Goal: Transaction & Acquisition: Download file/media

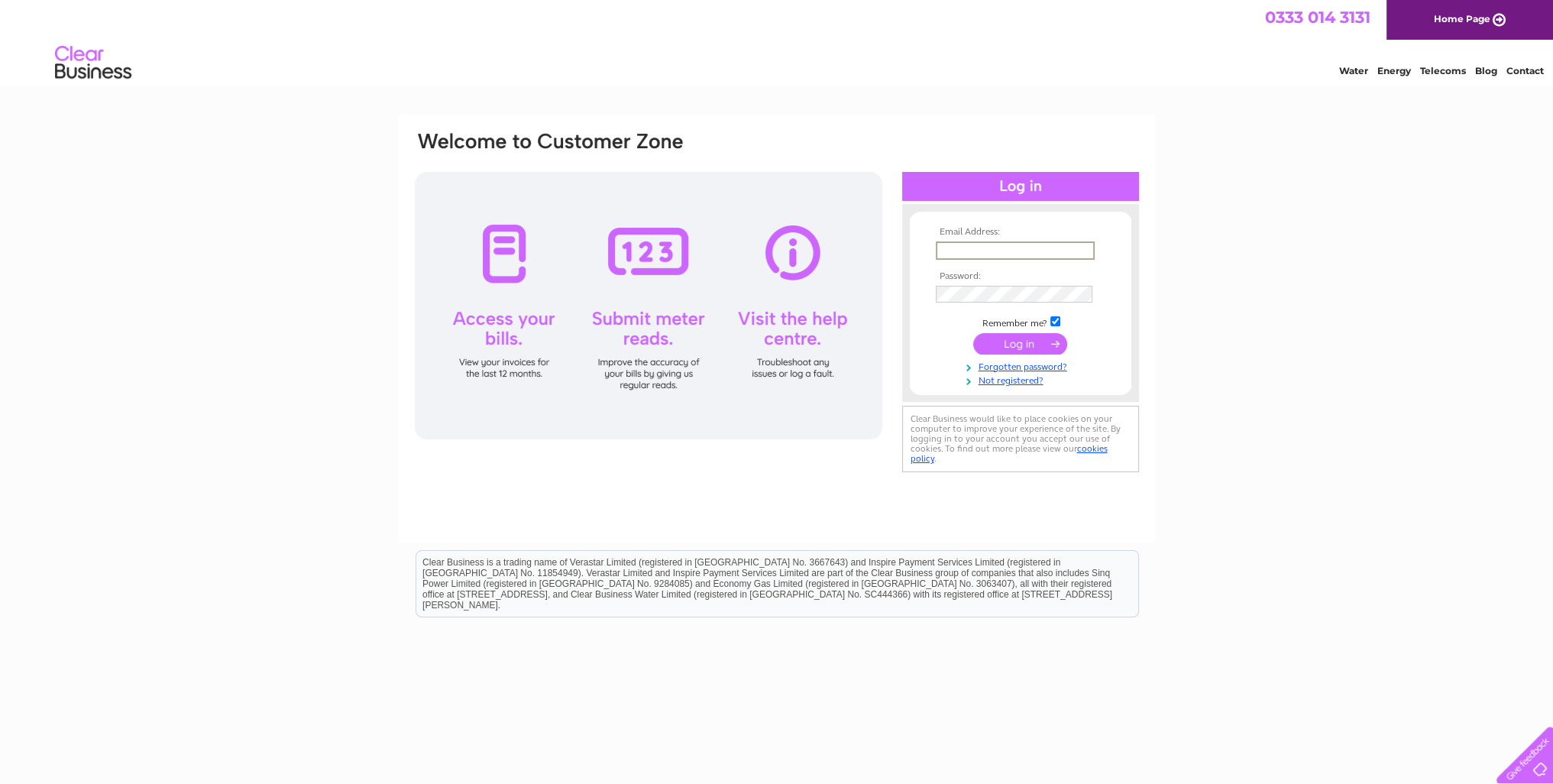
type input "saapropertyltd@gmail.com"
click at [973, 332] on input "submit" at bounding box center [1020, 342] width 94 height 21
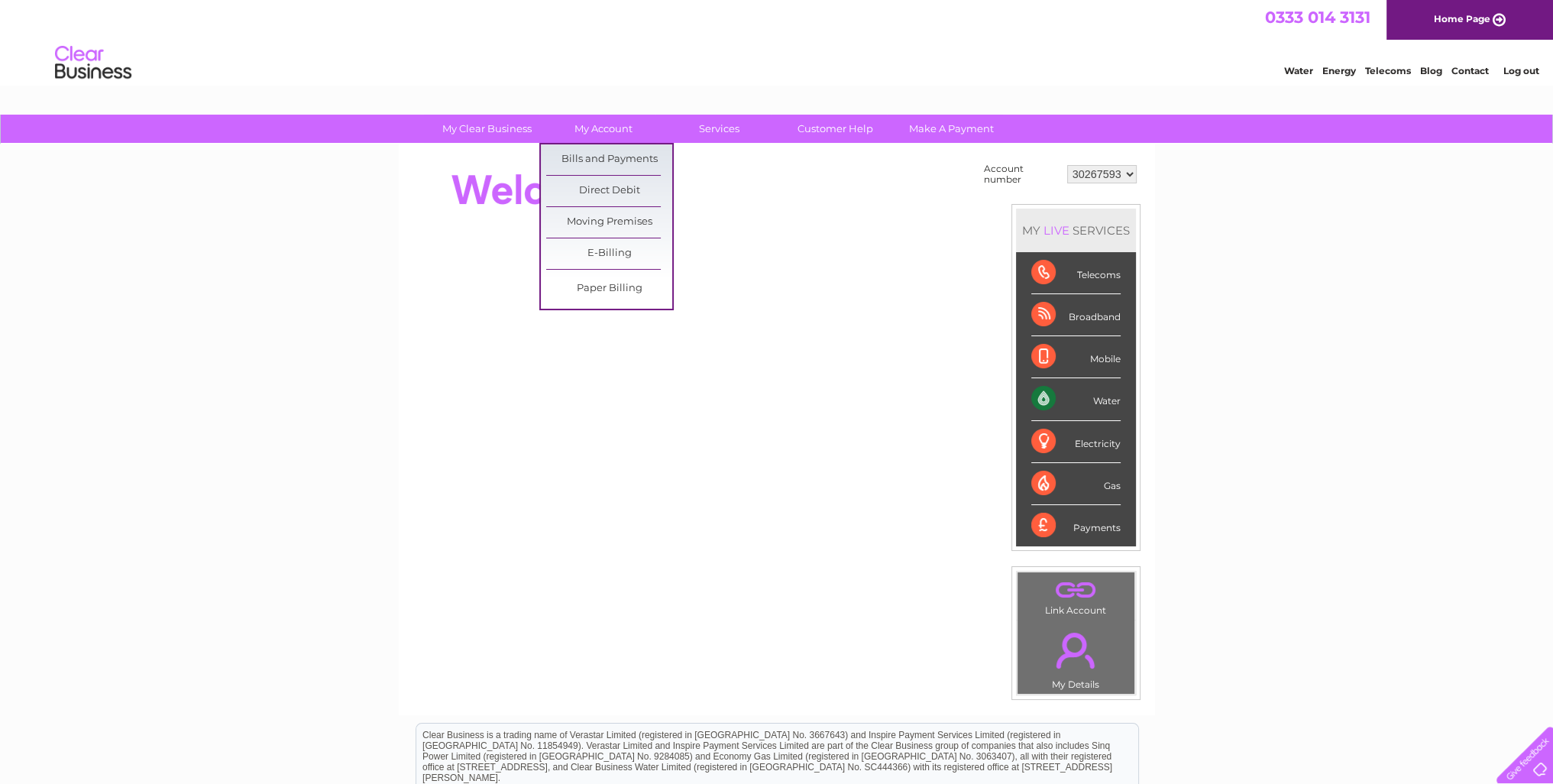
click at [606, 156] on link "Bills and Payments" at bounding box center [609, 160] width 126 height 30
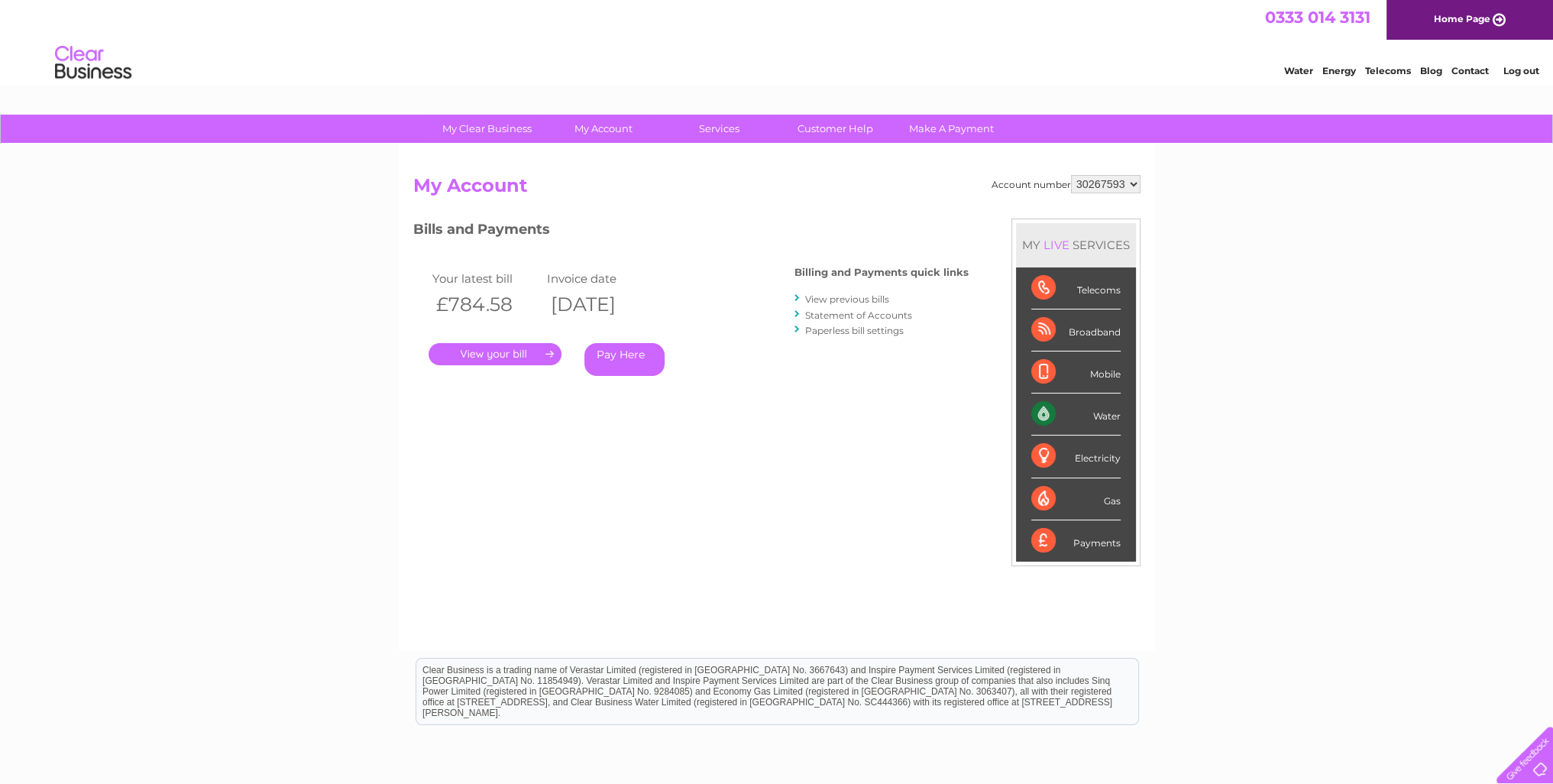
click at [1128, 182] on select "30267593 30301079" at bounding box center [1106, 185] width 69 height 19
select select "30301079"
click at [1071, 175] on select "30267593 30301079" at bounding box center [1106, 185] width 69 height 19
click at [1132, 187] on select "30267593 30301079" at bounding box center [1106, 185] width 69 height 19
select select "30267593"
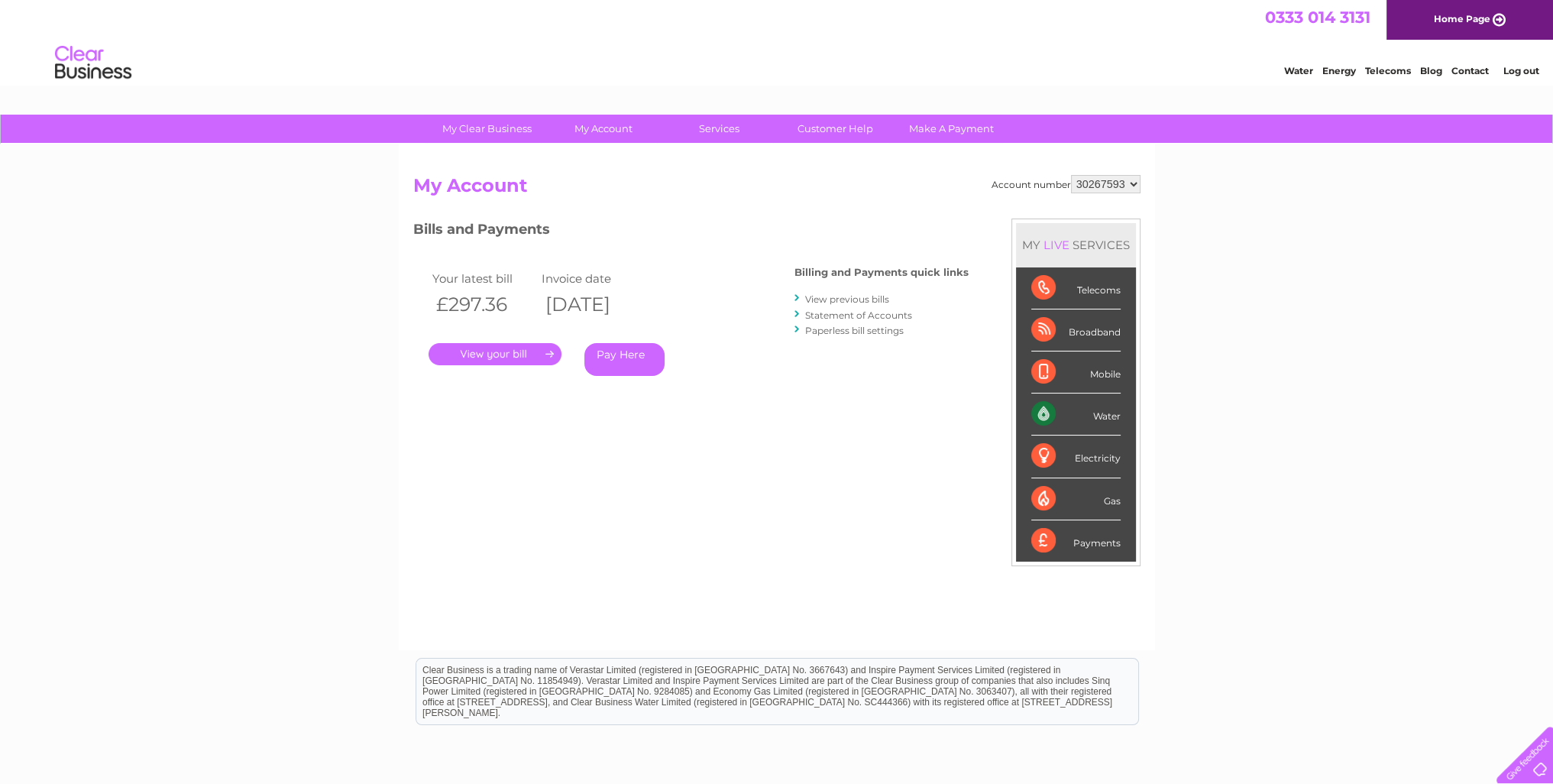
click at [1071, 175] on select "30267593 30301079" at bounding box center [1106, 185] width 69 height 19
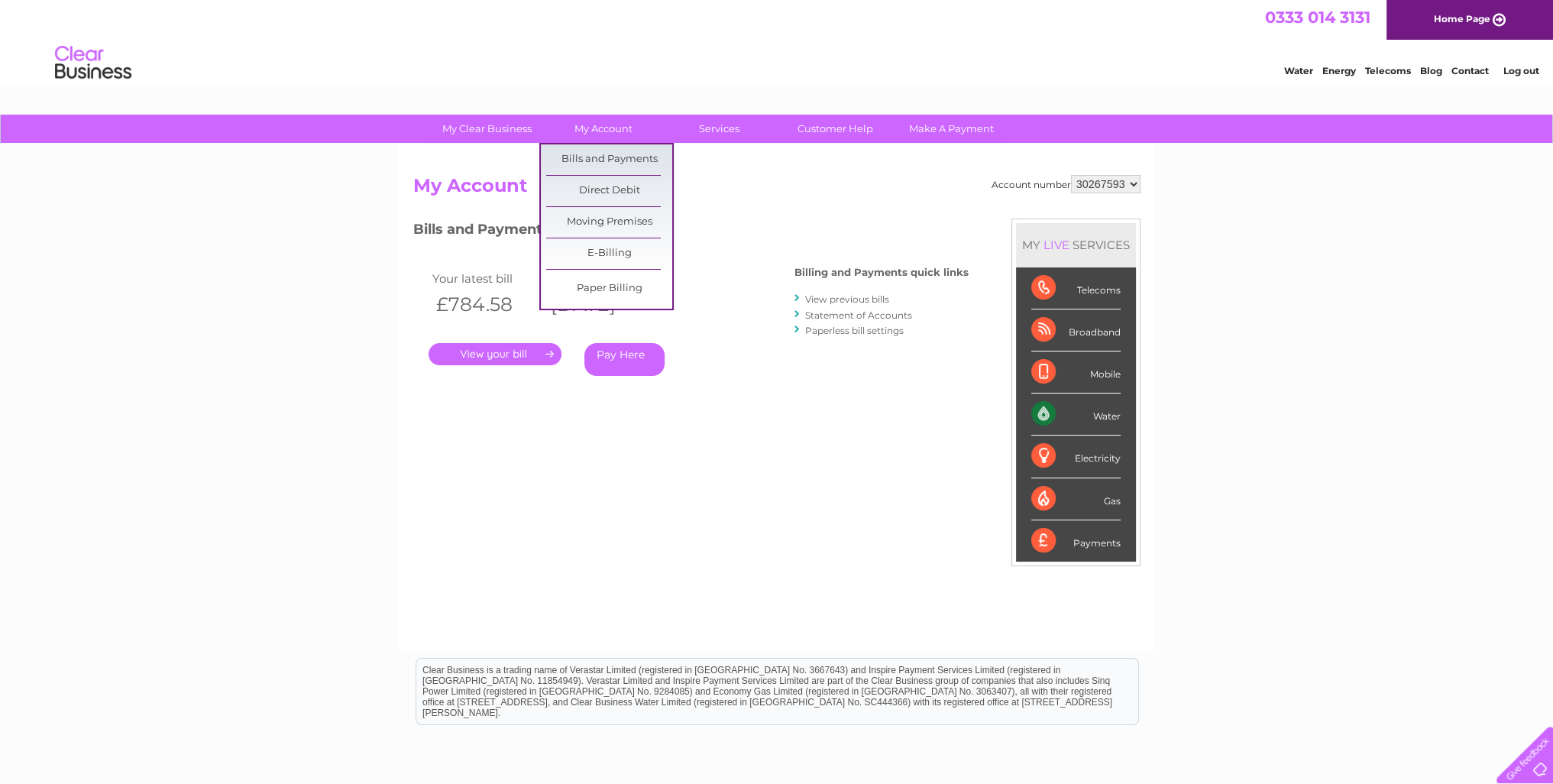
click at [625, 163] on link "Bills and Payments" at bounding box center [609, 160] width 126 height 30
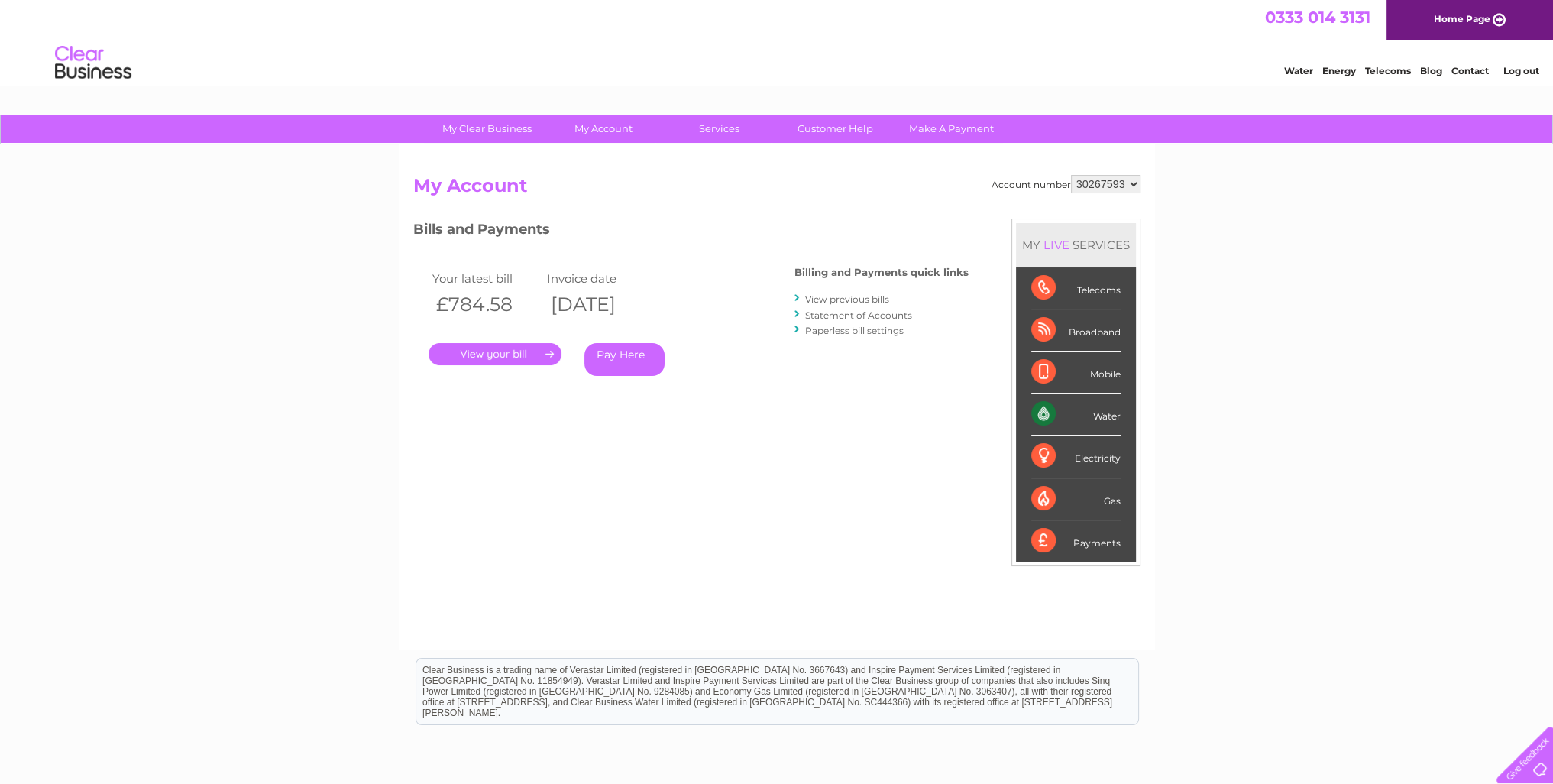
click at [513, 348] on link "." at bounding box center [495, 354] width 133 height 22
click at [531, 350] on link "." at bounding box center [495, 354] width 133 height 22
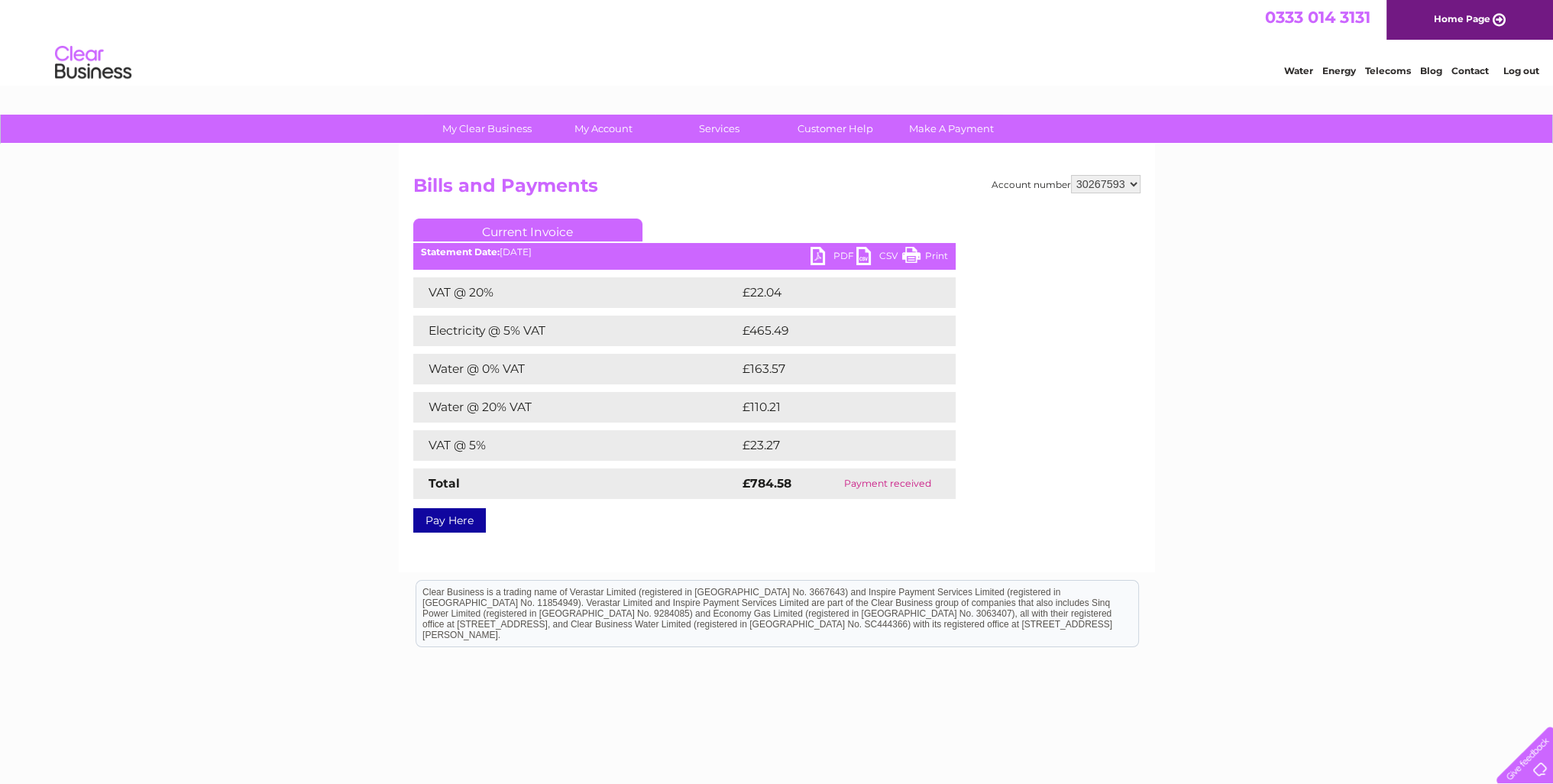
click at [824, 260] on link "PDF" at bounding box center [833, 257] width 46 height 22
click at [1119, 186] on select "30267593 30301079" at bounding box center [1106, 185] width 69 height 19
select select "30301079"
click at [1071, 175] on select "30267593 30301079" at bounding box center [1106, 185] width 69 height 19
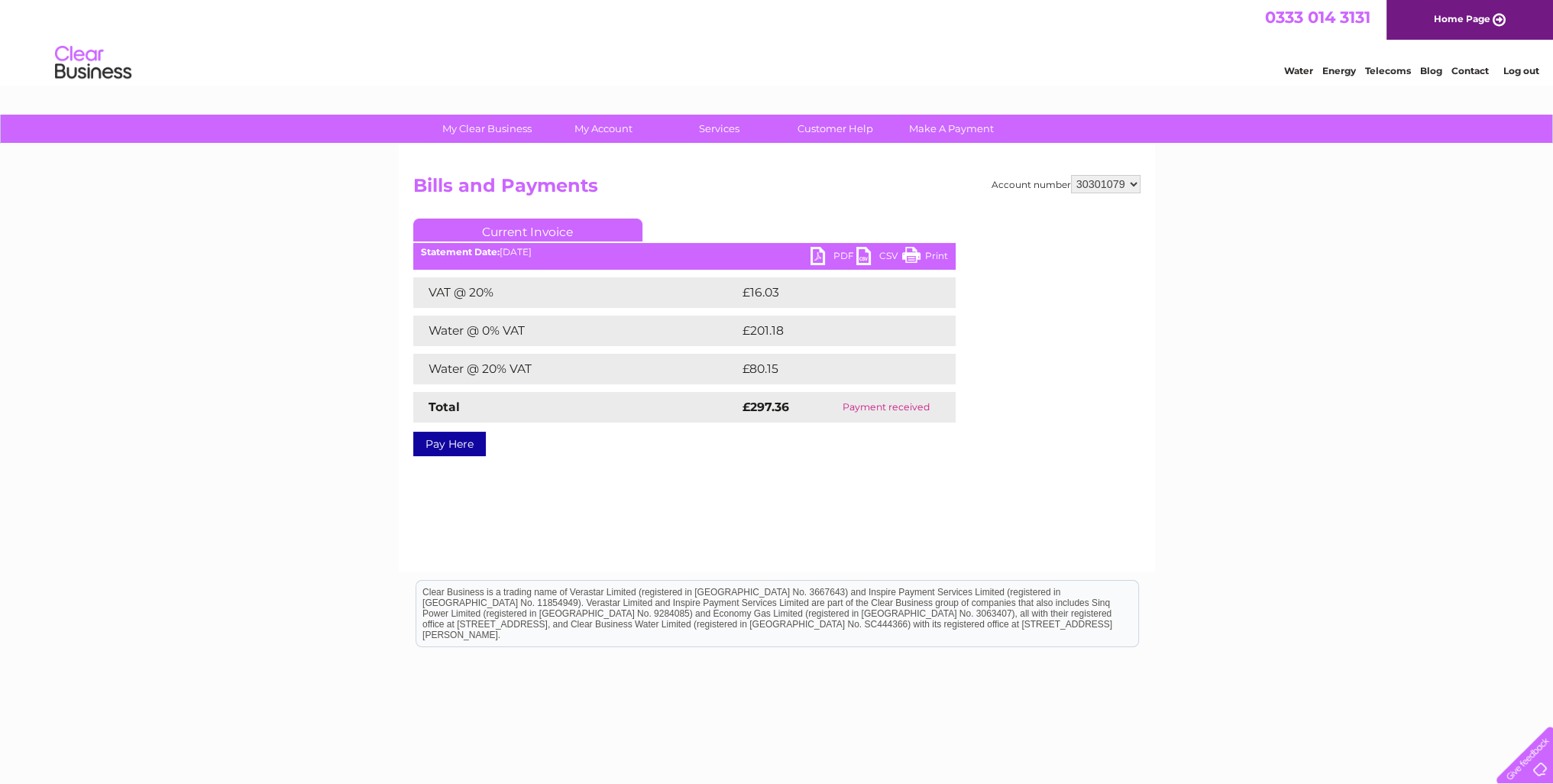
click at [826, 255] on link "PDF" at bounding box center [833, 257] width 46 height 22
